Goal: Register for event/course

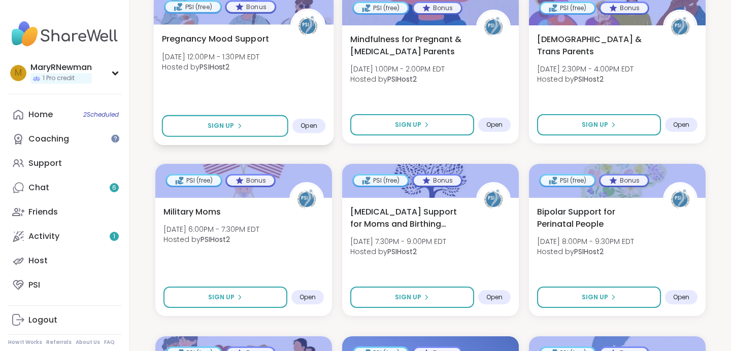
scroll to position [283, 0]
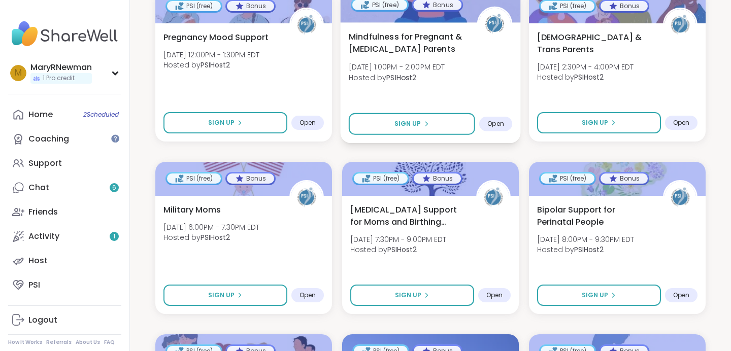
click at [406, 67] on span "Wed, Sep 10 | 1:00PM - 2:00PM EDT" at bounding box center [397, 67] width 96 height 10
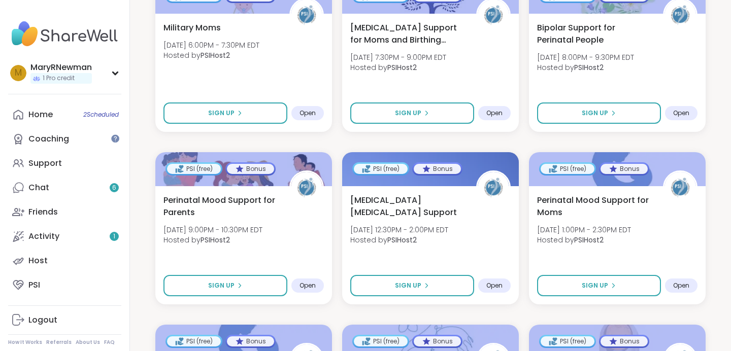
scroll to position [466, 0]
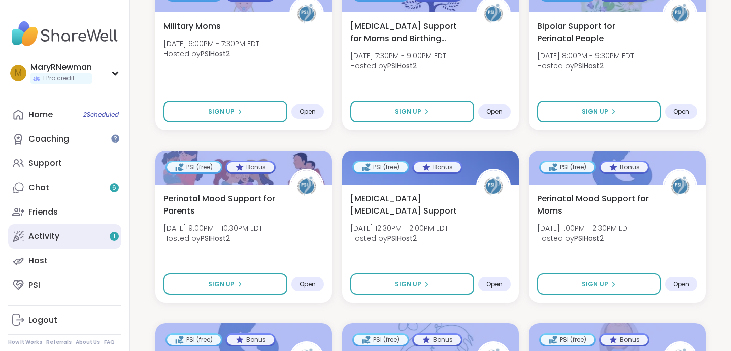
click at [79, 237] on link "Activity 1" at bounding box center [64, 236] width 113 height 24
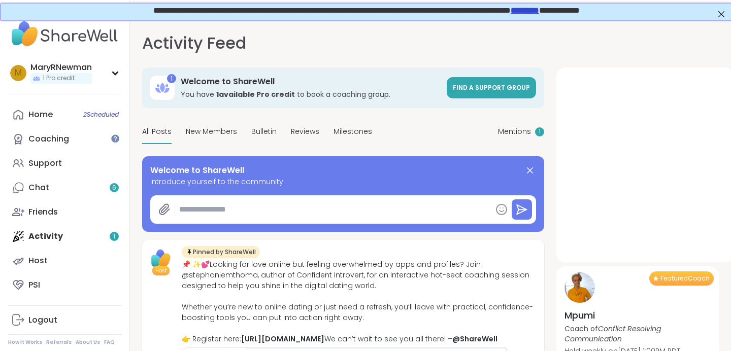
type textarea "*"
click at [522, 129] on span "Mentions" at bounding box center [514, 131] width 33 height 11
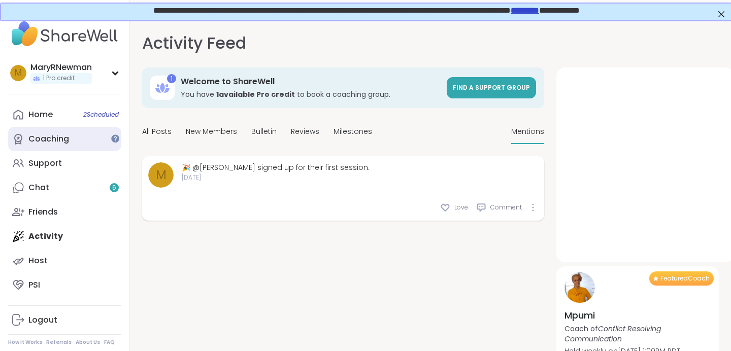
click at [92, 139] on link "Coaching" at bounding box center [64, 139] width 113 height 24
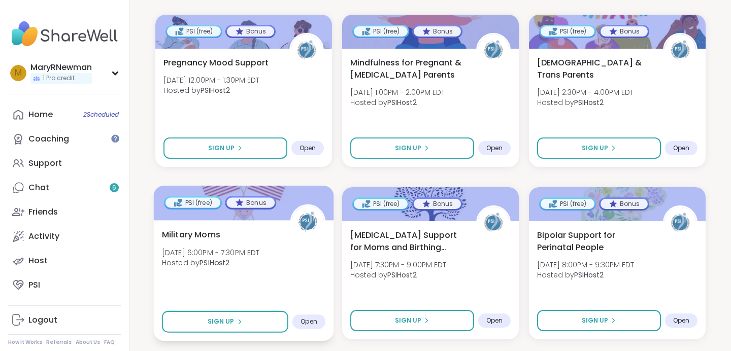
scroll to position [241, 0]
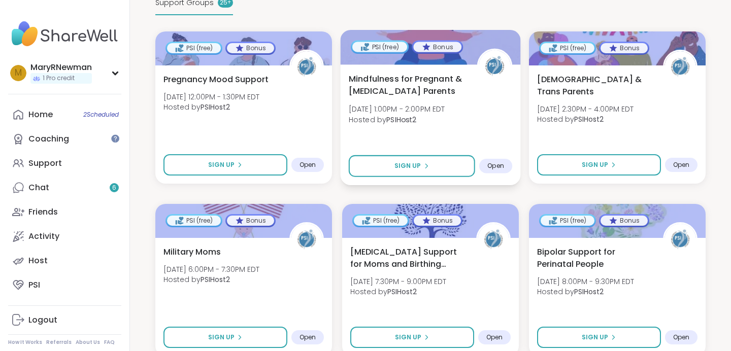
click at [432, 98] on div "Mindfulness for Pregnant & Postpartum Parents Wed, Sep 10 | 1:00PM - 2:00PM EDT…" at bounding box center [430, 102] width 163 height 58
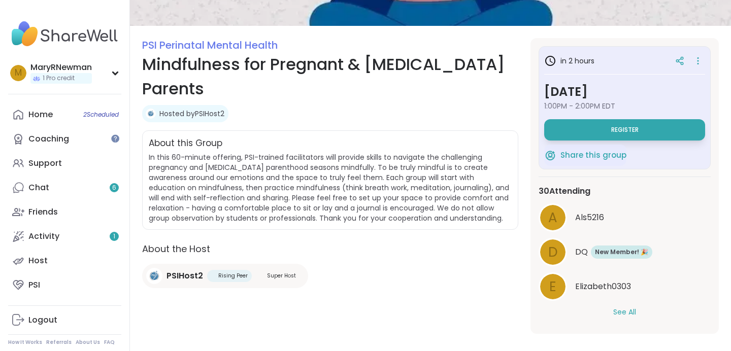
scroll to position [118, 0]
